Goal: Information Seeking & Learning: Check status

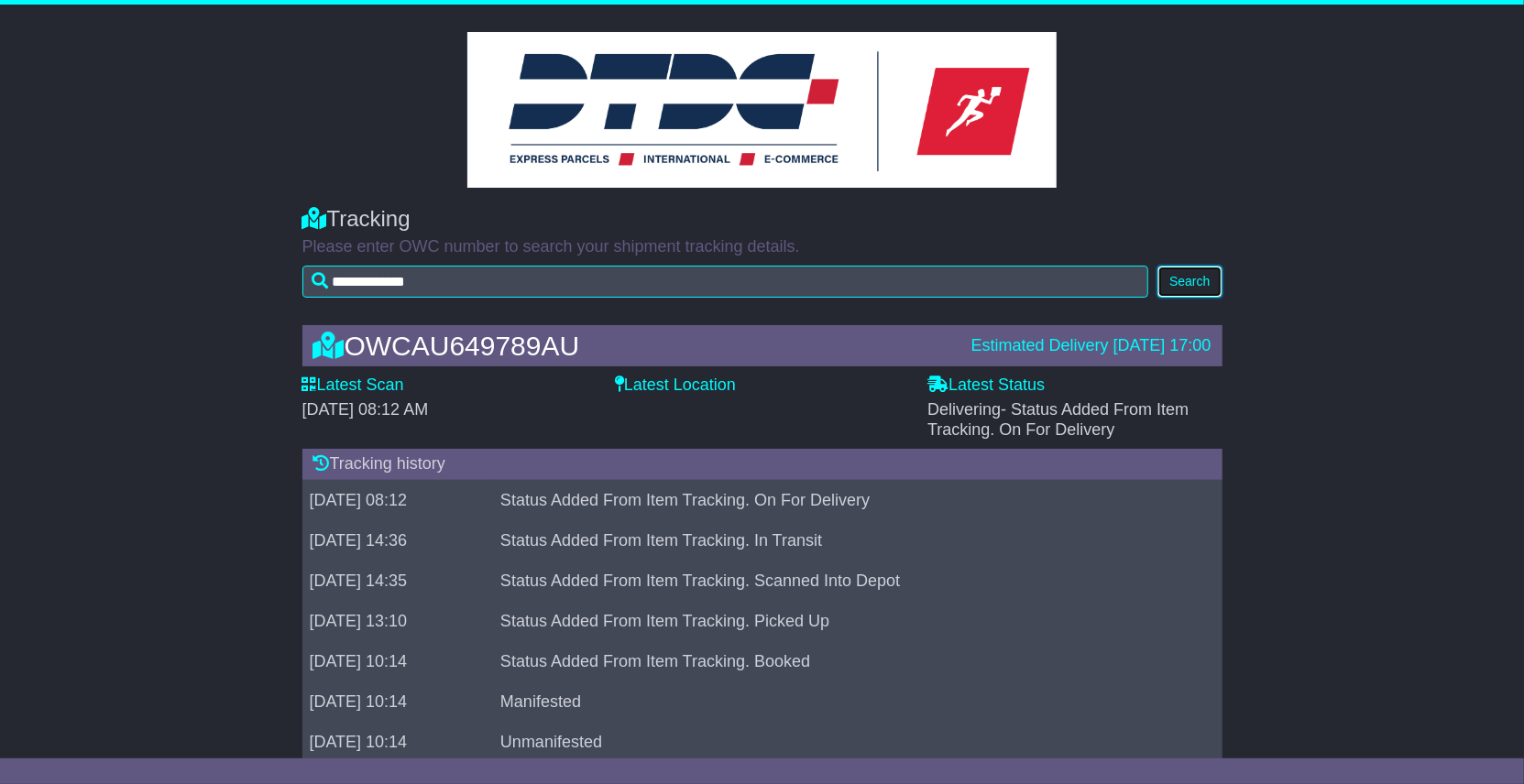
click at [1201, 278] on button "Search" at bounding box center [1188, 282] width 64 height 32
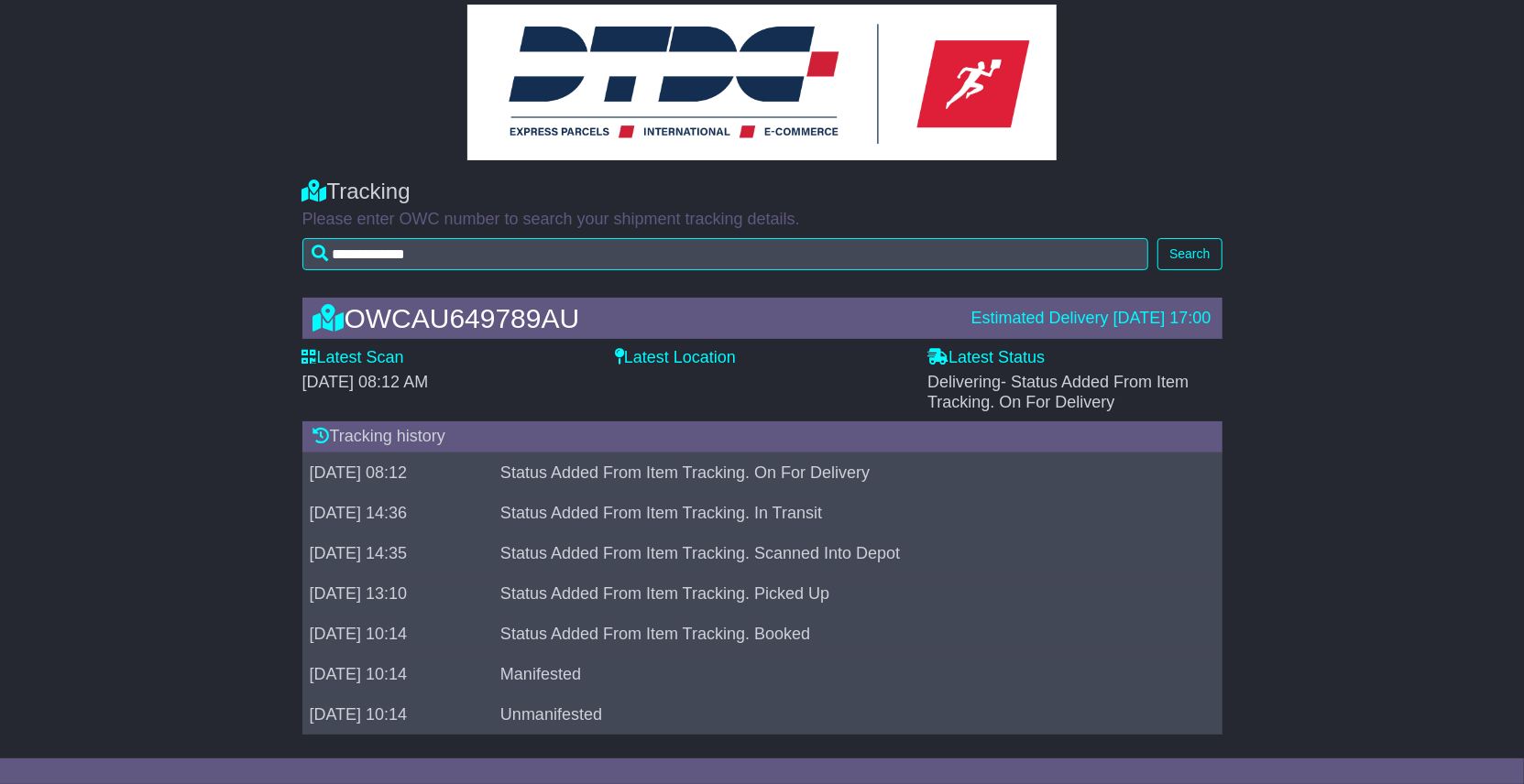
scroll to position [42, 0]
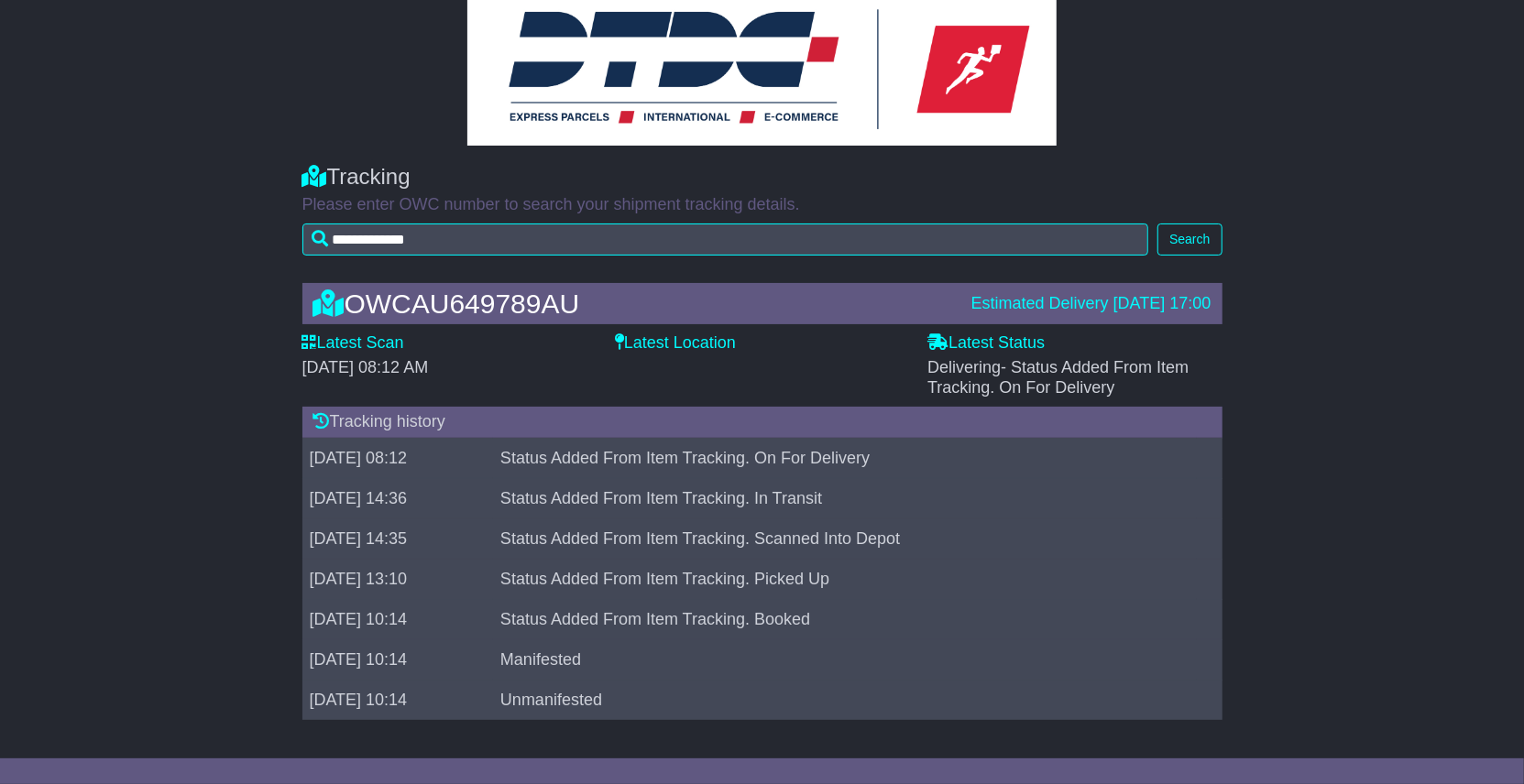
click at [685, 454] on td "Status Added From Item Tracking. On For Delivery" at bounding box center [845, 457] width 704 height 40
click at [701, 526] on td "Status Added From Item Tracking. Scanned Into Depot" at bounding box center [845, 537] width 704 height 40
click at [709, 487] on td "Status Added From Item Tracking. In Transit" at bounding box center [845, 498] width 704 height 40
click at [704, 498] on td "Status Added From Item Tracking. In Transit" at bounding box center [845, 498] width 704 height 40
click at [667, 451] on td "Status Added From Item Tracking. On For Delivery" at bounding box center [845, 457] width 704 height 40
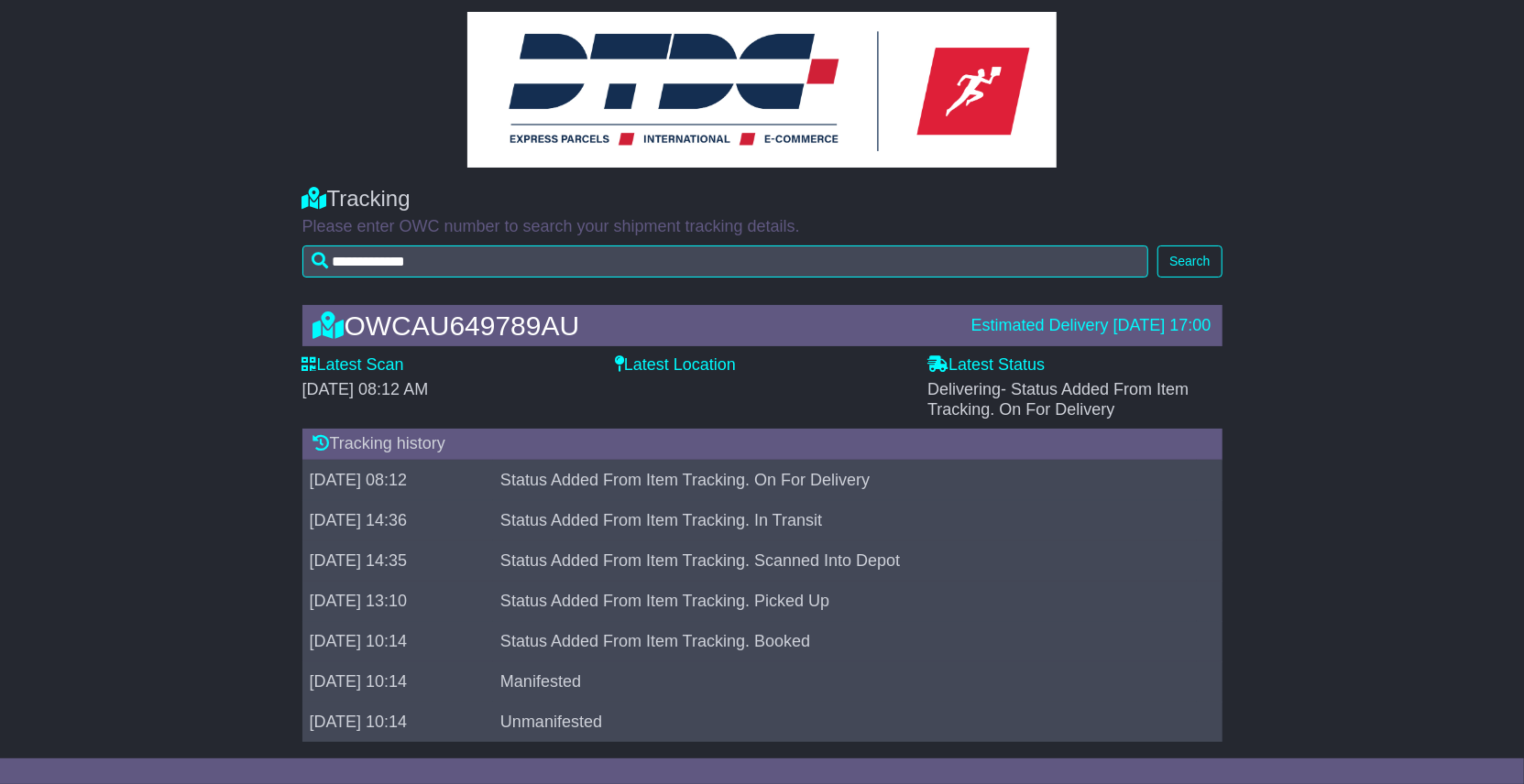
scroll to position [0, 0]
